Goal: Task Accomplishment & Management: Use online tool/utility

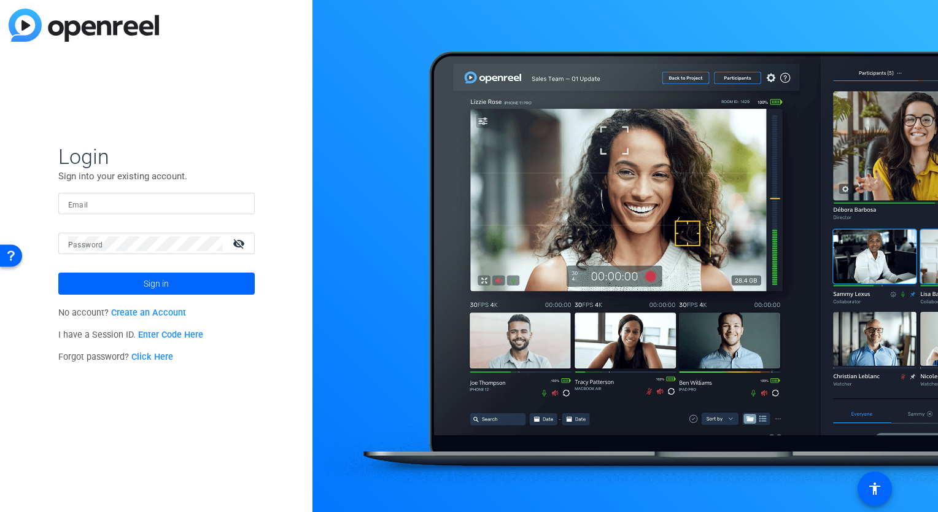
click at [109, 208] on input "Email" at bounding box center [156, 203] width 177 height 15
type input "fred.hendricks@pfizer.com"
click at [58, 272] on button "Sign in" at bounding box center [156, 283] width 196 height 22
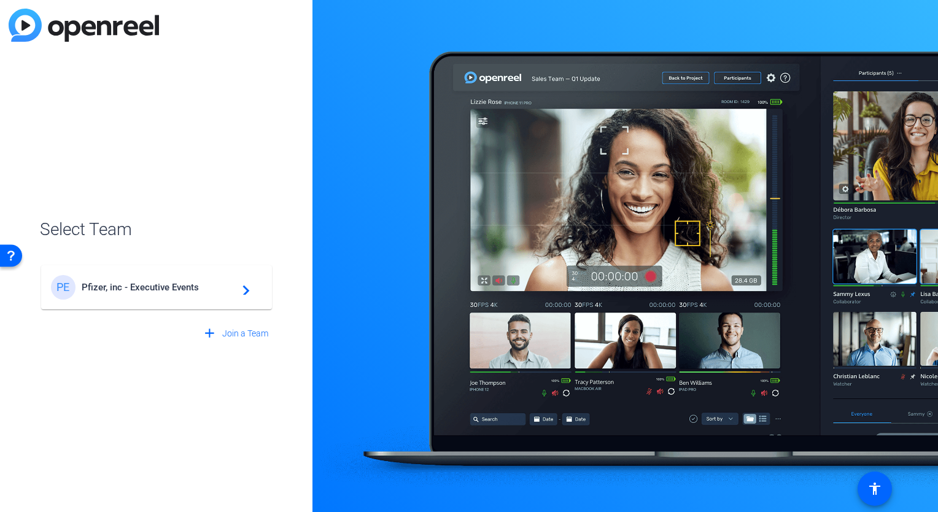
click at [169, 277] on div "PE Pfizer, inc - Executive Events navigate_next" at bounding box center [156, 287] width 211 height 25
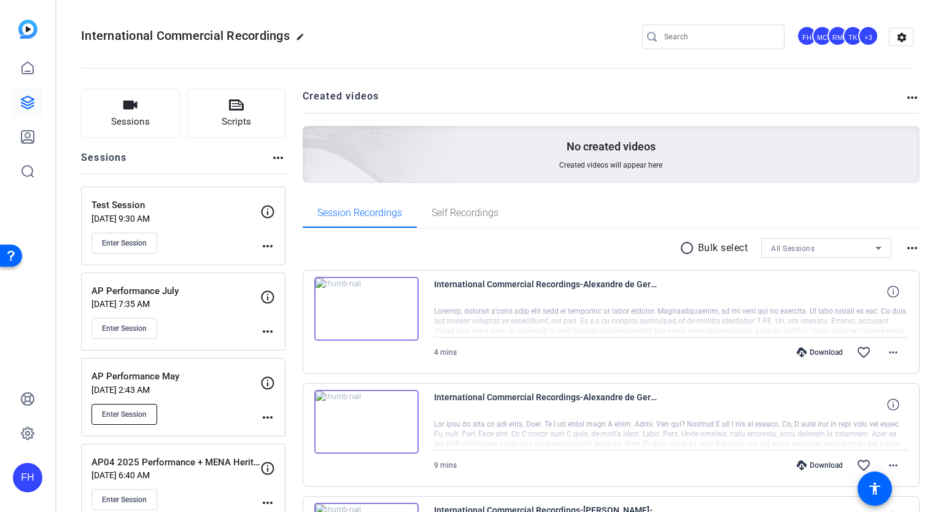
click at [139, 413] on span "Enter Session" at bounding box center [124, 414] width 45 height 10
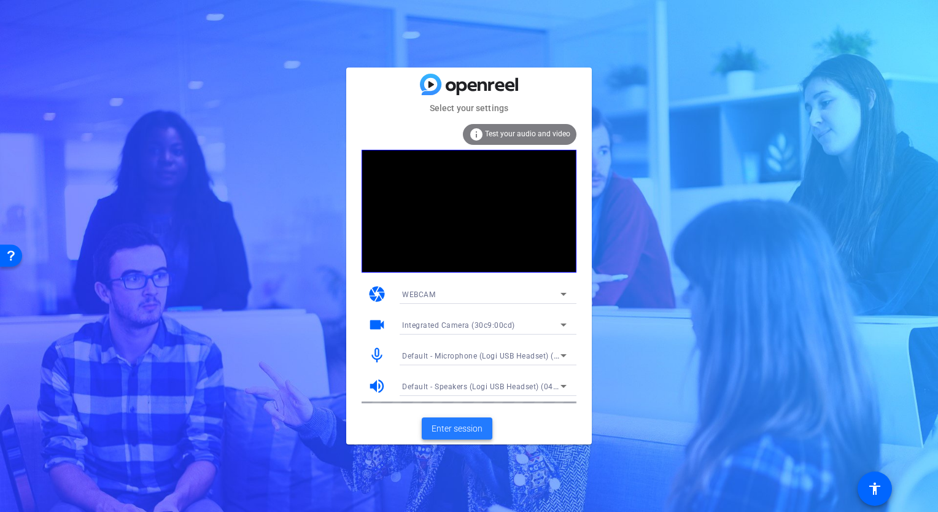
click at [473, 433] on span "Enter session" at bounding box center [456, 428] width 51 height 13
